Goal: Information Seeking & Learning: Get advice/opinions

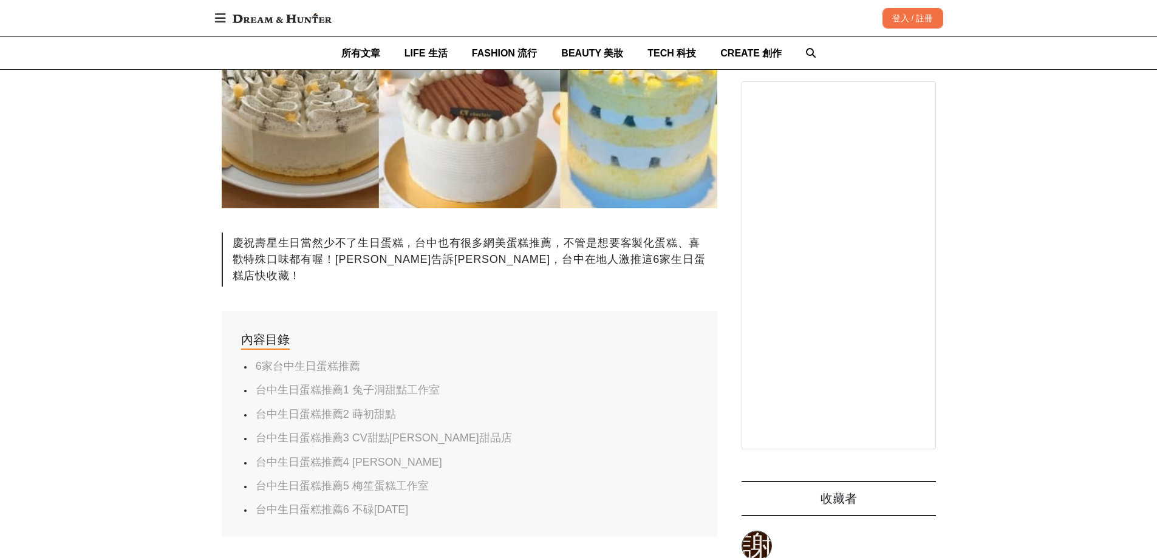
click at [322, 384] on link "台中生日蛋糕推薦1 兔子洞甜點工作室" at bounding box center [348, 390] width 184 height 12
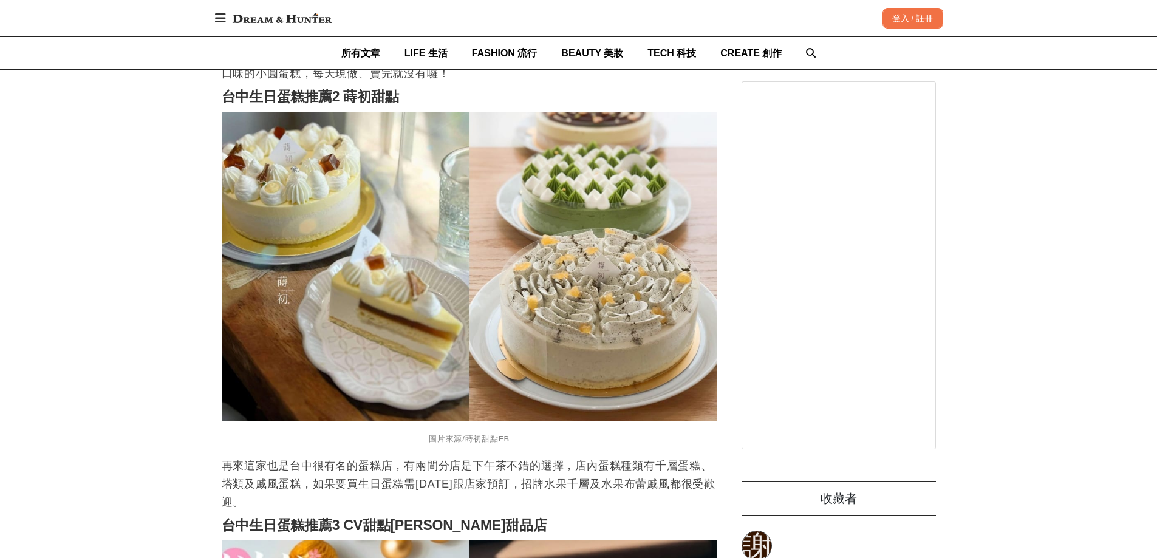
scroll to position [1574, 0]
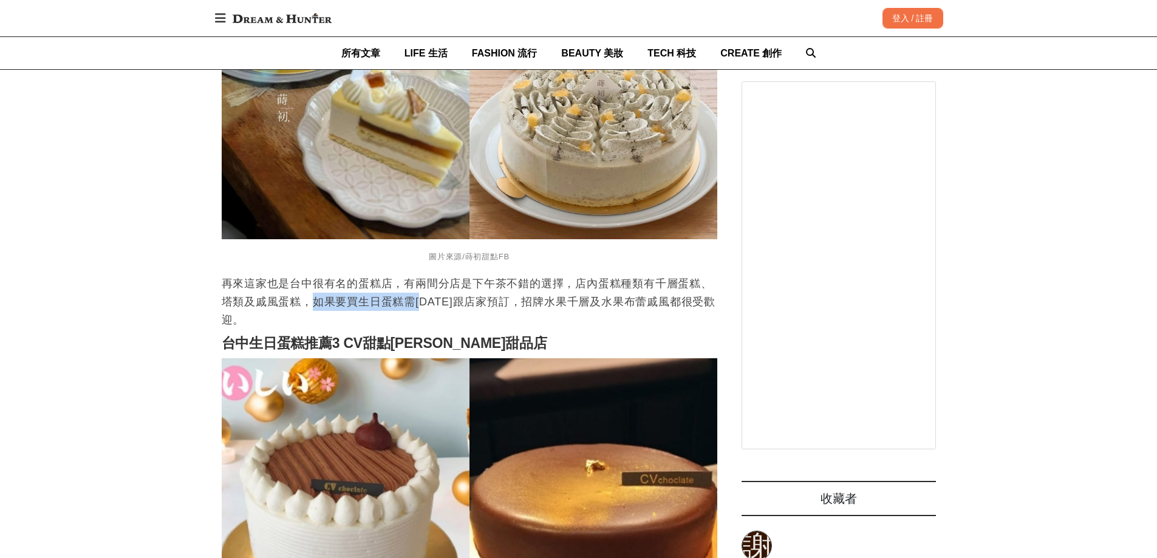
drag, startPoint x: 352, startPoint y: 294, endPoint x: 388, endPoint y: 284, distance: 36.7
click at [417, 283] on p "再來這家也是台中很有名的蛋糕店，有兩間分店是下午茶不錯的選擇，店內蛋糕種類有千層蛋糕、塔類及戚風蛋糕，如果要買生日蛋糕需[DATE]跟店家預訂，招牌水果千層及…" at bounding box center [470, 302] width 496 height 55
click at [385, 284] on p "再來這家也是台中很有名的蛋糕店，有兩間分店是下午茶不錯的選擇，店內蛋糕種類有千層蛋糕、塔類及戚風蛋糕，如果要買生日蛋糕需[DATE]跟店家預訂，招牌水果千層及…" at bounding box center [470, 302] width 496 height 55
drag, startPoint x: 332, startPoint y: 287, endPoint x: 523, endPoint y: 287, distance: 190.8
click at [523, 287] on p "再來這家也是台中很有名的蛋糕店，有兩間分店是下午茶不錯的選擇，店內蛋糕種類有千層蛋糕、塔類及戚風蛋糕，如果要買生日蛋糕需[DATE]跟店家預訂，招牌水果千層及…" at bounding box center [470, 302] width 496 height 55
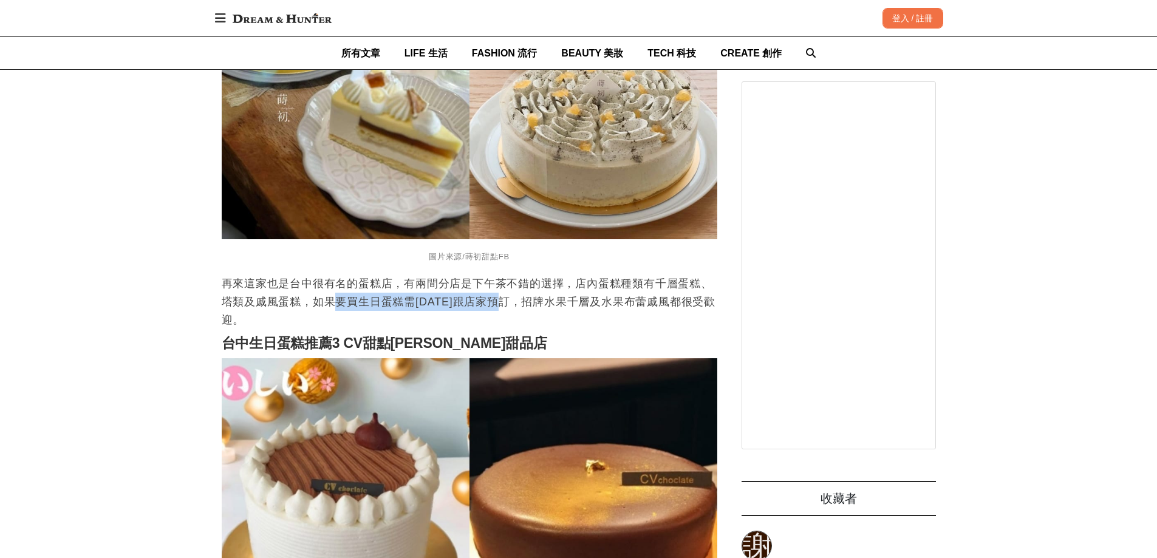
click at [523, 287] on p "再來這家也是台中很有名的蛋糕店，有兩間分店是下午茶不錯的選擇，店內蛋糕種類有千層蛋糕、塔類及戚風蛋糕，如果要買生日蛋糕需[DATE]跟店家預訂，招牌水果千層及…" at bounding box center [470, 302] width 496 height 55
click at [484, 289] on p "再來這家也是台中很有名的蛋糕店，有兩間分店是下午茶不錯的選擇，店內蛋糕種類有千層蛋糕、塔類及戚風蛋糕，如果要買生日蛋糕需[DATE]跟店家預訂，招牌水果千層及…" at bounding box center [470, 302] width 496 height 55
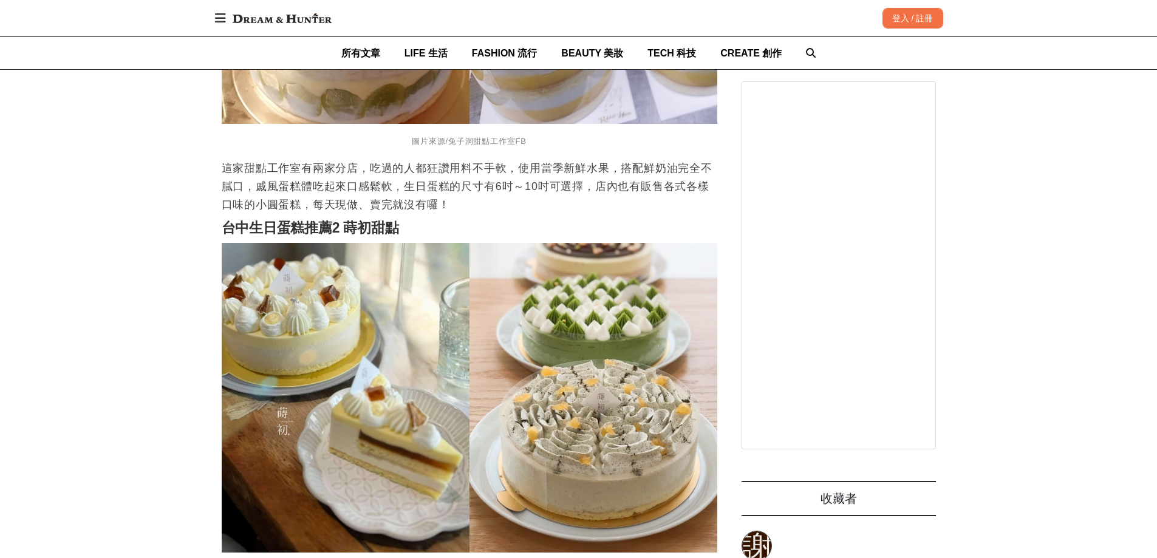
scroll to position [1333, 0]
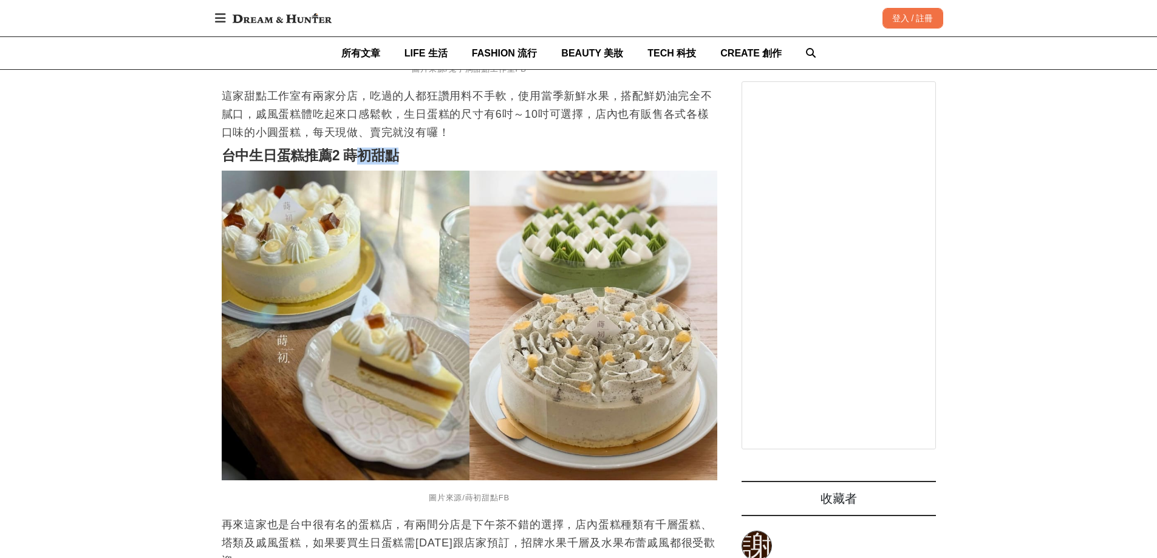
drag, startPoint x: 351, startPoint y: 140, endPoint x: 395, endPoint y: 140, distance: 44.3
click at [395, 148] on strong "台中生日蛋糕推薦2 蒔初甜點" at bounding box center [310, 156] width 177 height 16
click at [393, 148] on strong "台中生日蛋糕推薦2 蒔初甜點" at bounding box center [310, 156] width 177 height 16
drag, startPoint x: 344, startPoint y: 140, endPoint x: 421, endPoint y: 139, distance: 77.2
click at [421, 148] on h2 "台中生日蛋糕推薦2 蒔初甜點" at bounding box center [470, 156] width 496 height 17
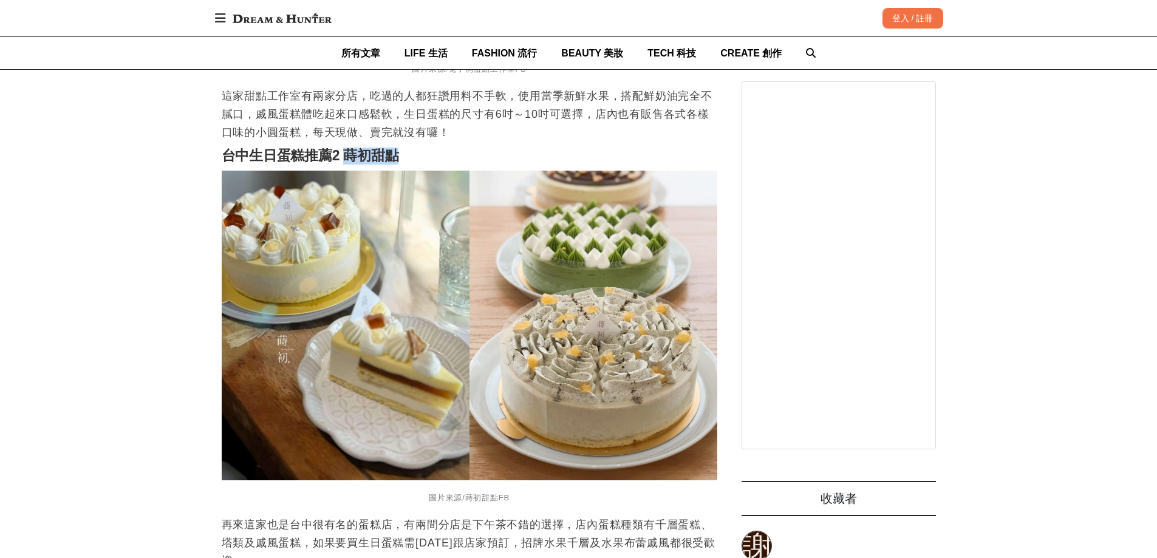
copy strong "蒔初甜點"
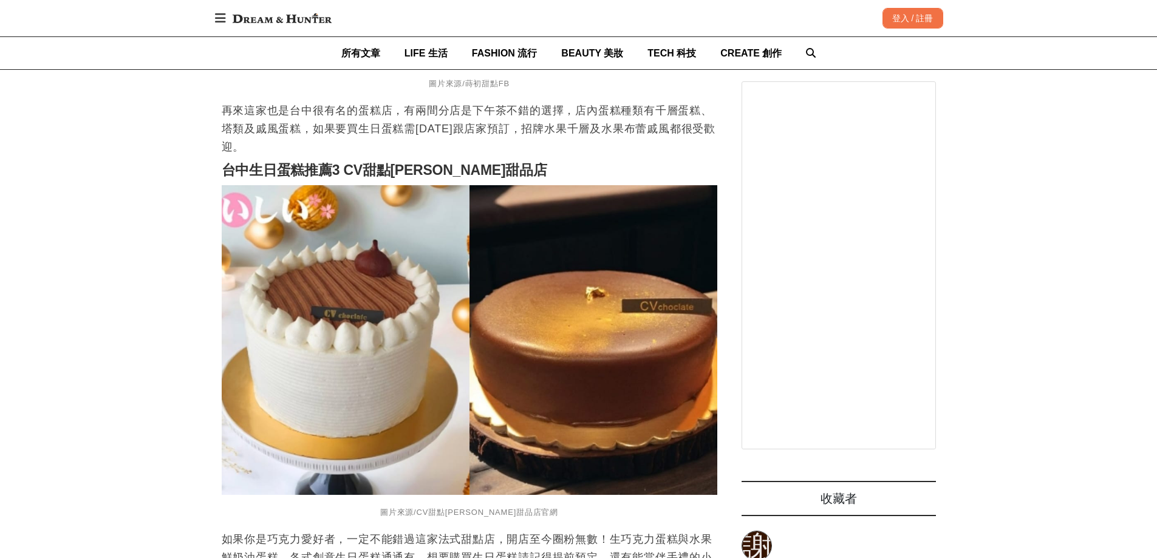
scroll to position [1758, 0]
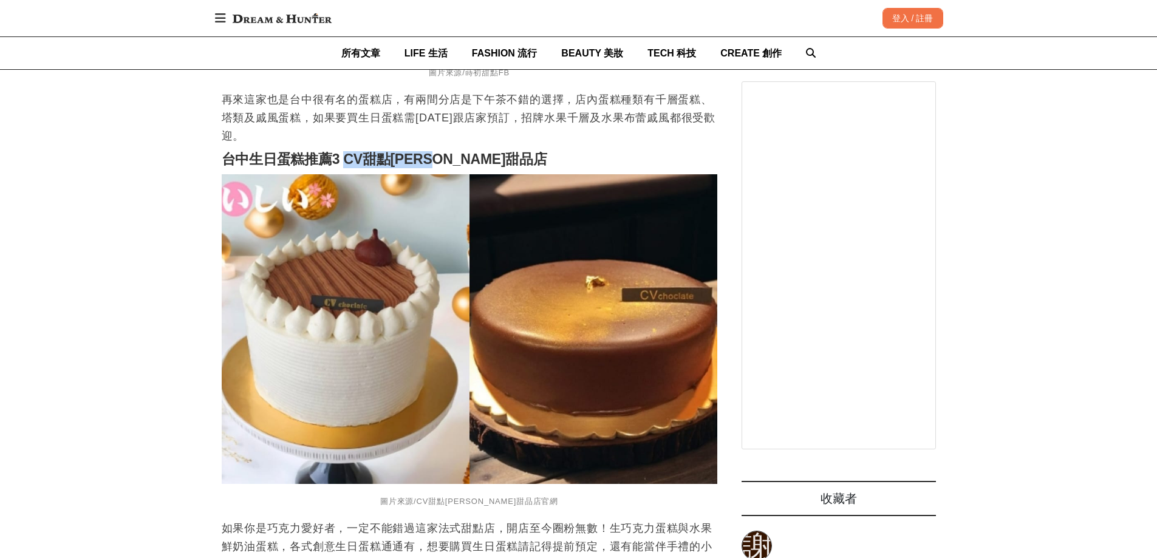
drag, startPoint x: 345, startPoint y: 149, endPoint x: 471, endPoint y: 146, distance: 126.4
click at [471, 151] on h2 "台中生日蛋糕推薦3 CV甜點[PERSON_NAME]甜品店" at bounding box center [470, 159] width 496 height 17
copy strong "CV甜點[PERSON_NAME]甜品店"
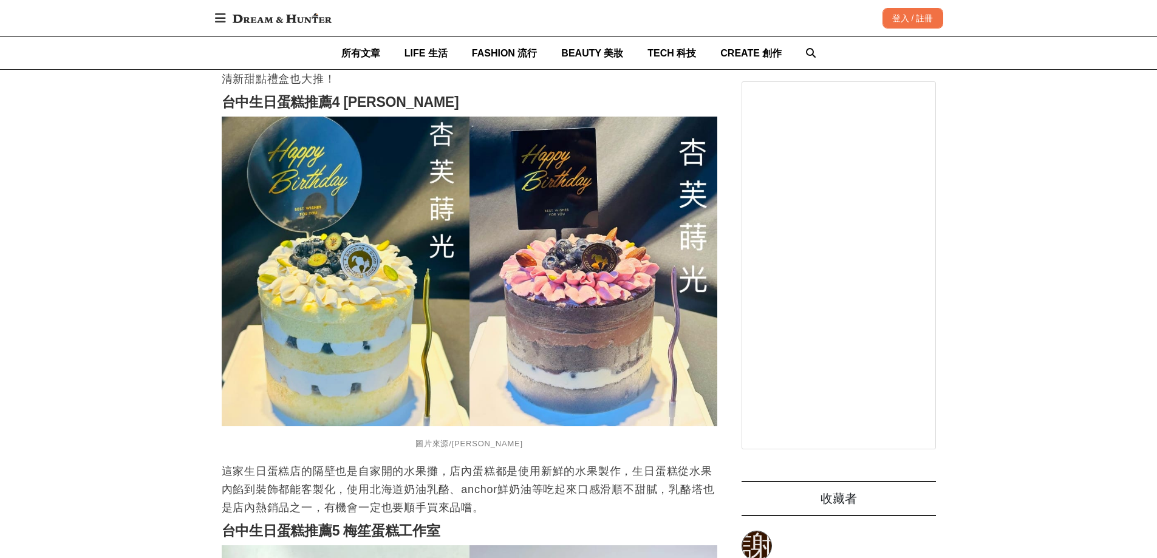
scroll to position [2183, 0]
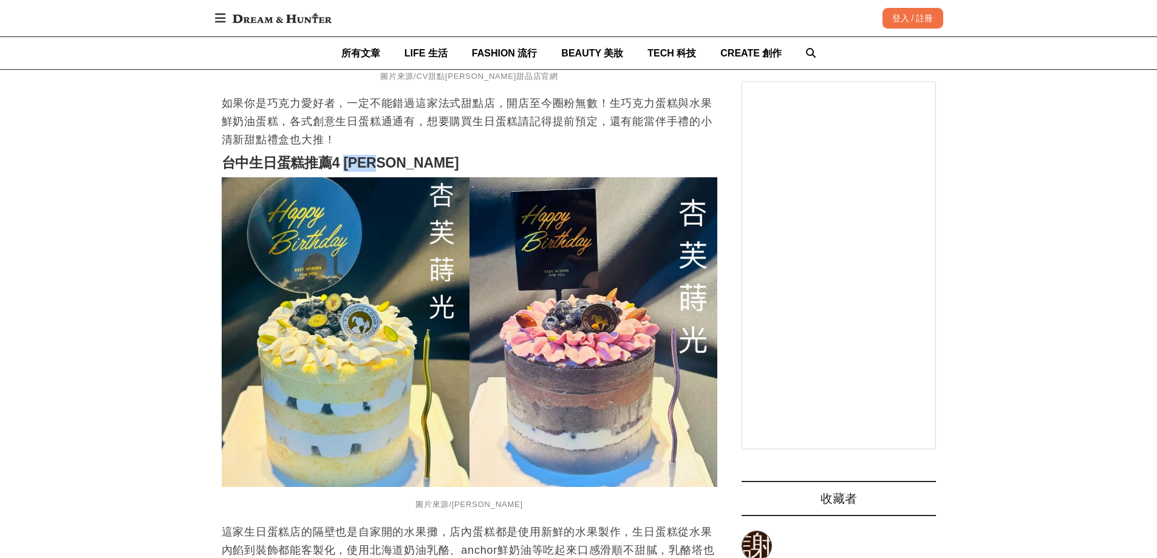
drag, startPoint x: 401, startPoint y: 158, endPoint x: 345, endPoint y: 146, distance: 57.2
click at [345, 155] on h2 "台中生日蛋糕推薦4 [PERSON_NAME]" at bounding box center [470, 163] width 496 height 17
copy strong "[PERSON_NAME]"
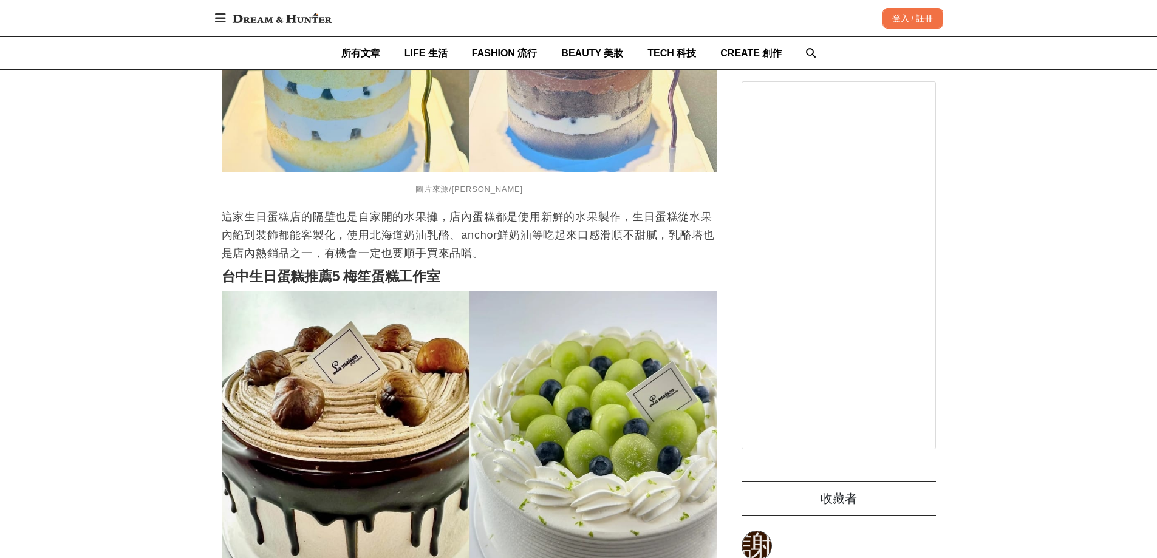
scroll to position [2609, 0]
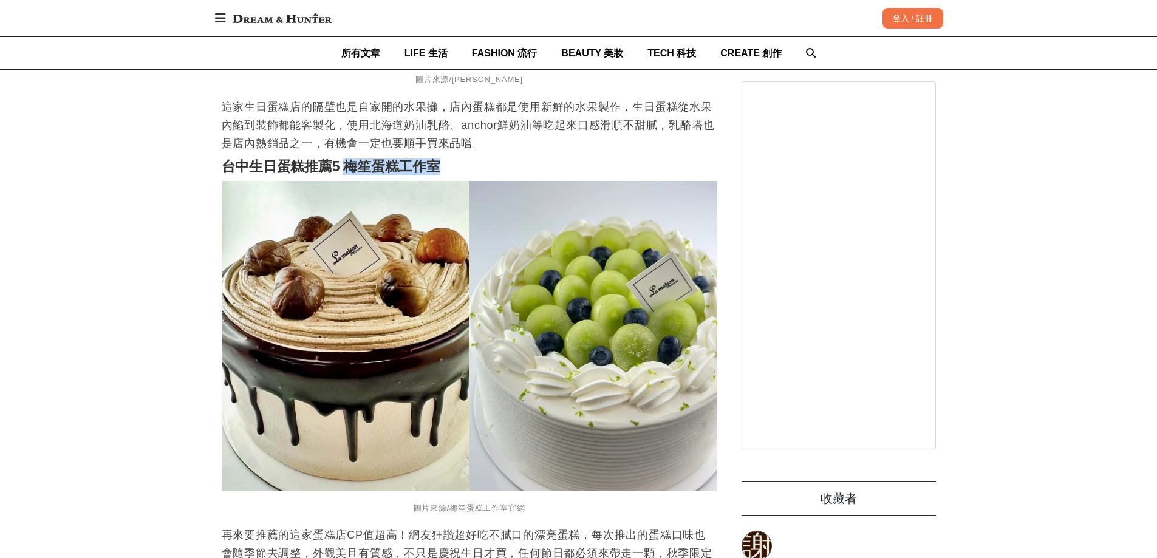
drag, startPoint x: 443, startPoint y: 146, endPoint x: 350, endPoint y: 151, distance: 93.1
click at [350, 159] on h2 "台中生日蛋糕推薦5 梅笙蛋糕工作室" at bounding box center [470, 167] width 496 height 17
copy strong "梅笙蛋糕工作室"
